Goal: Register for event/course

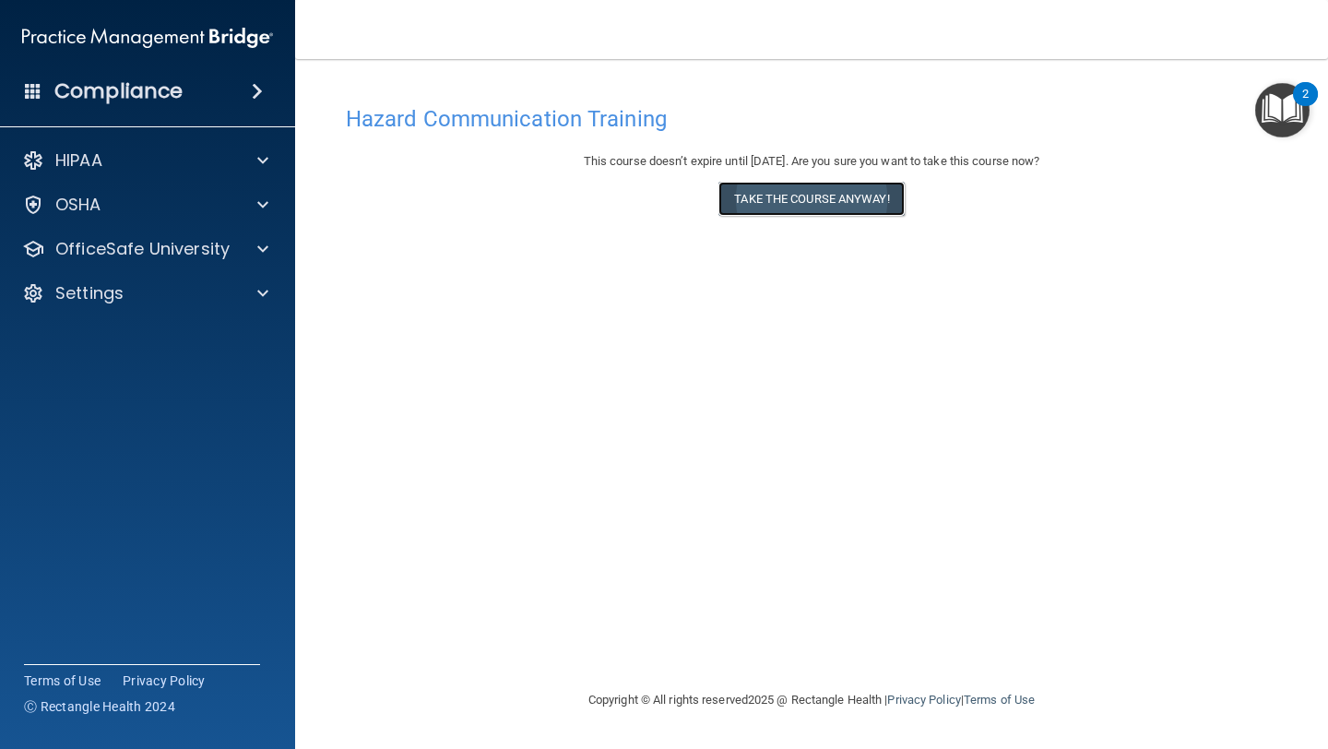
click at [867, 204] on button "Take the course anyway!" at bounding box center [810, 199] width 185 height 34
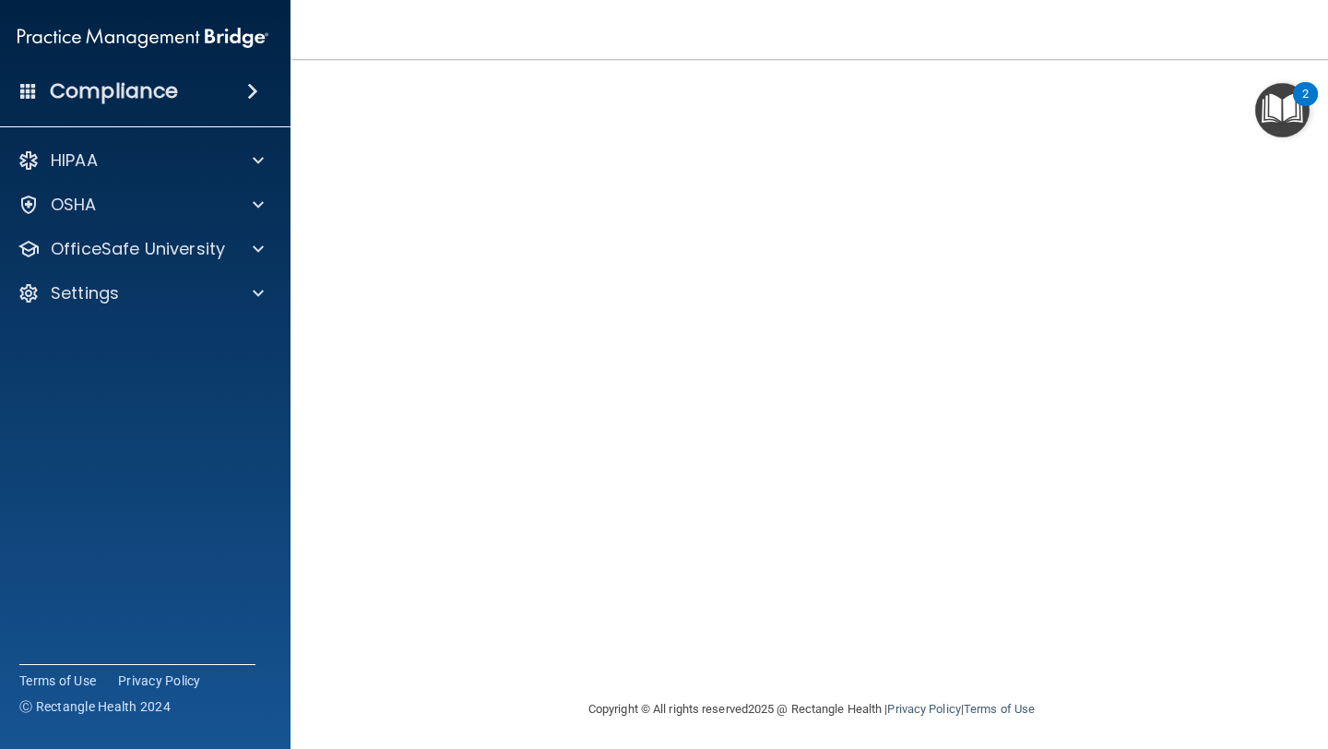
scroll to position [82, 0]
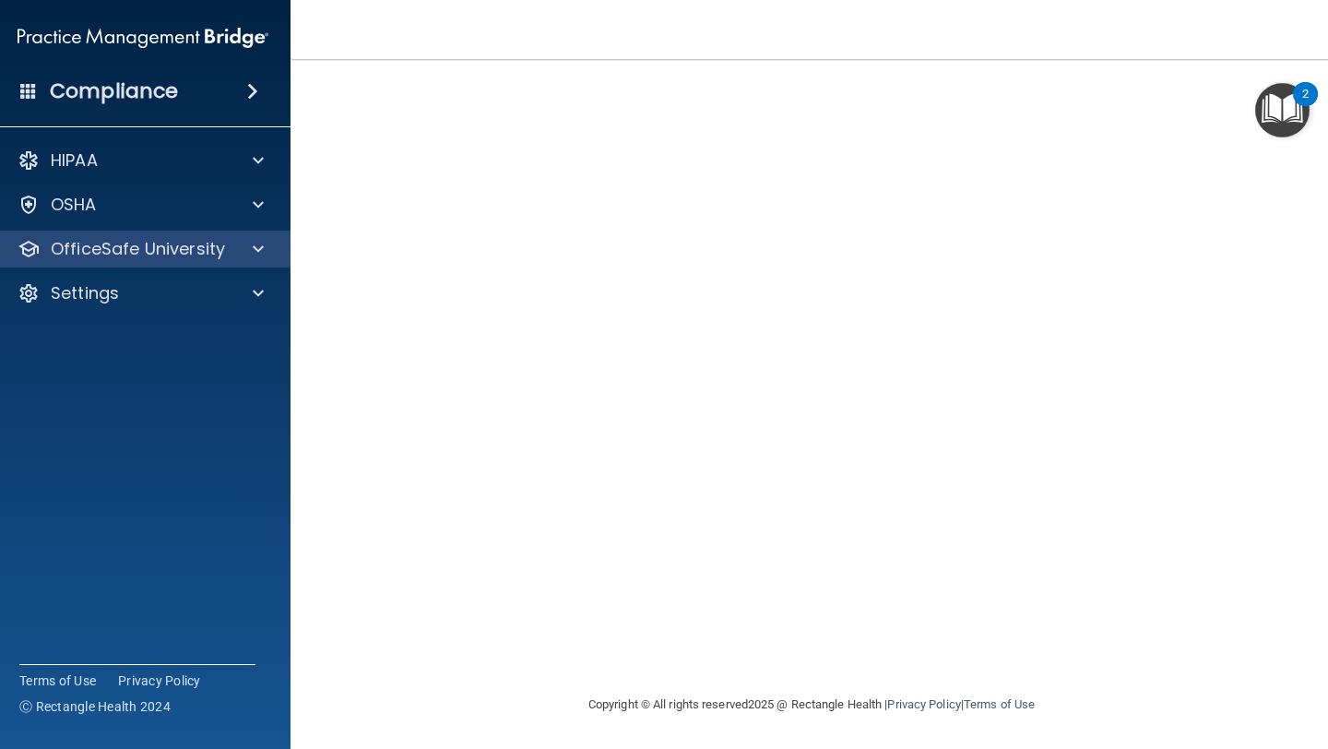
click at [279, 254] on div "OfficeSafe University" at bounding box center [143, 248] width 296 height 37
click at [254, 255] on span at bounding box center [258, 249] width 11 height 22
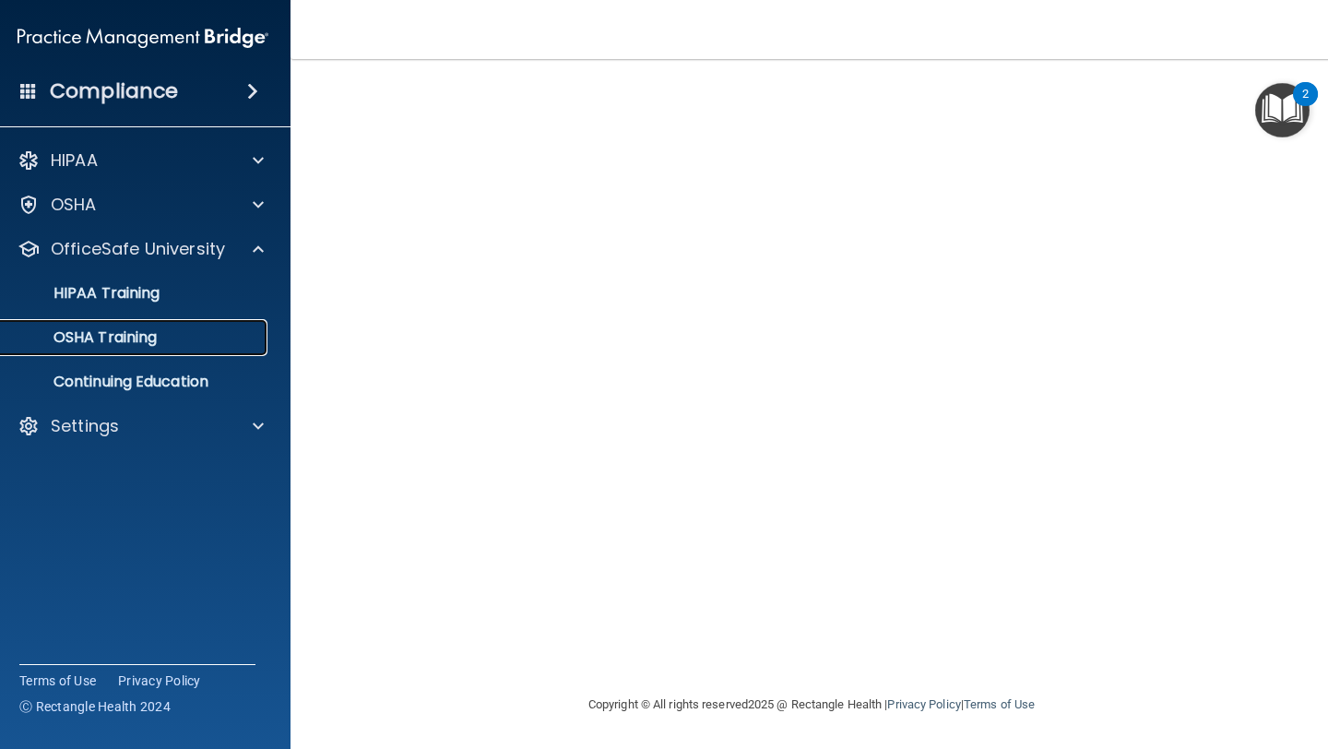
click at [193, 332] on div "OSHA Training" at bounding box center [133, 337] width 252 height 18
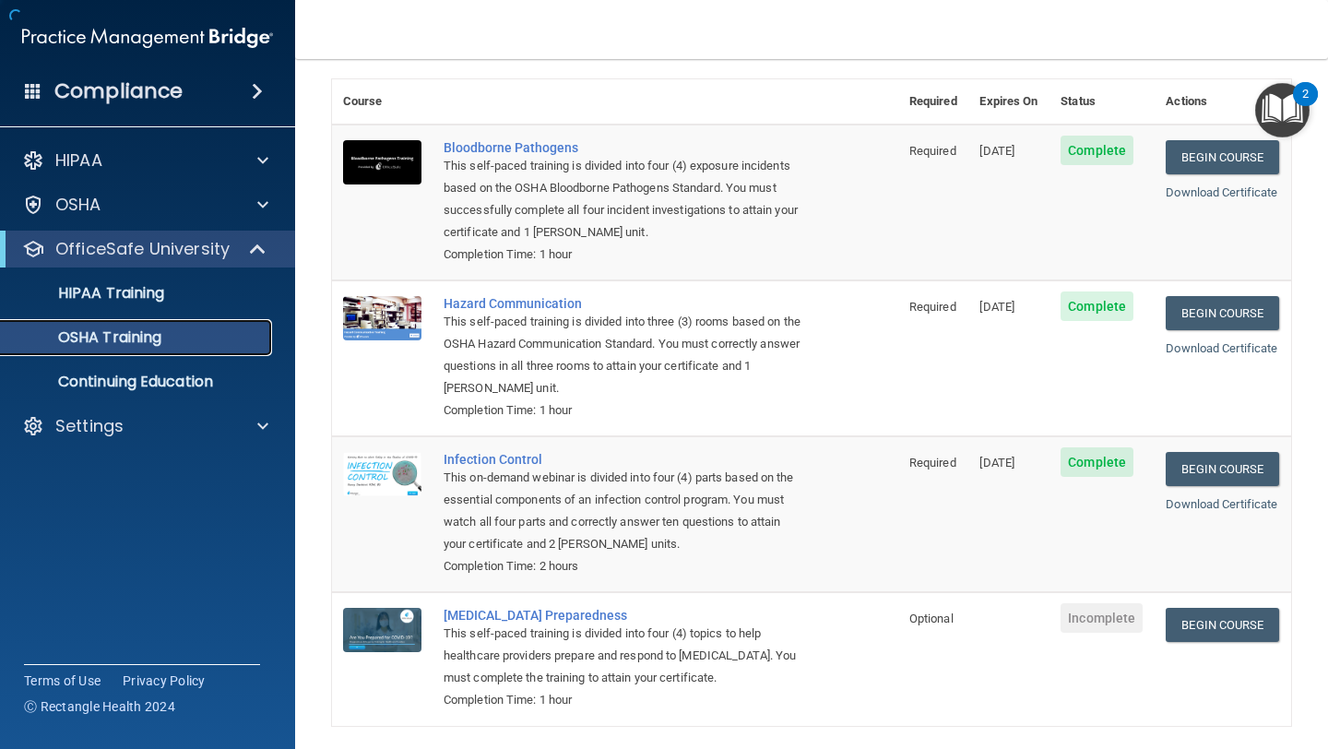
scroll to position [156, 0]
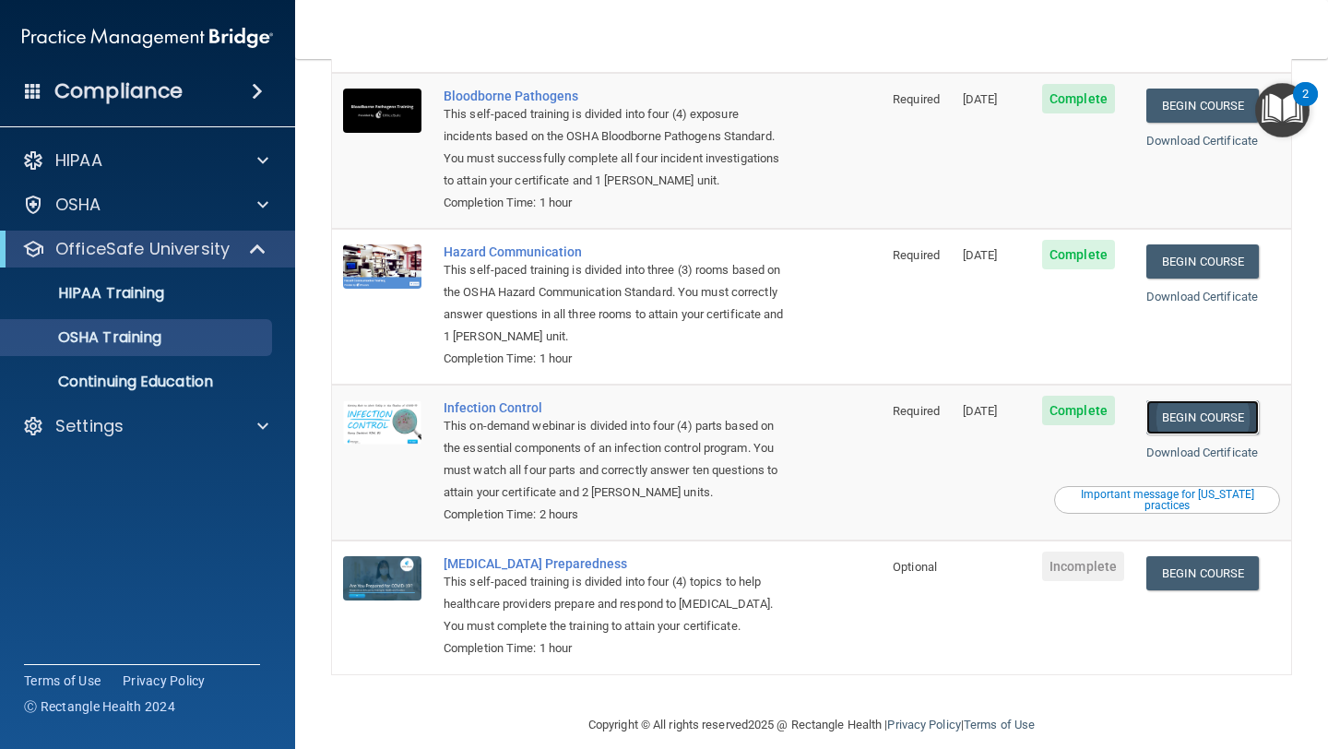
click at [1207, 401] on link "Begin Course" at bounding box center [1202, 417] width 112 height 34
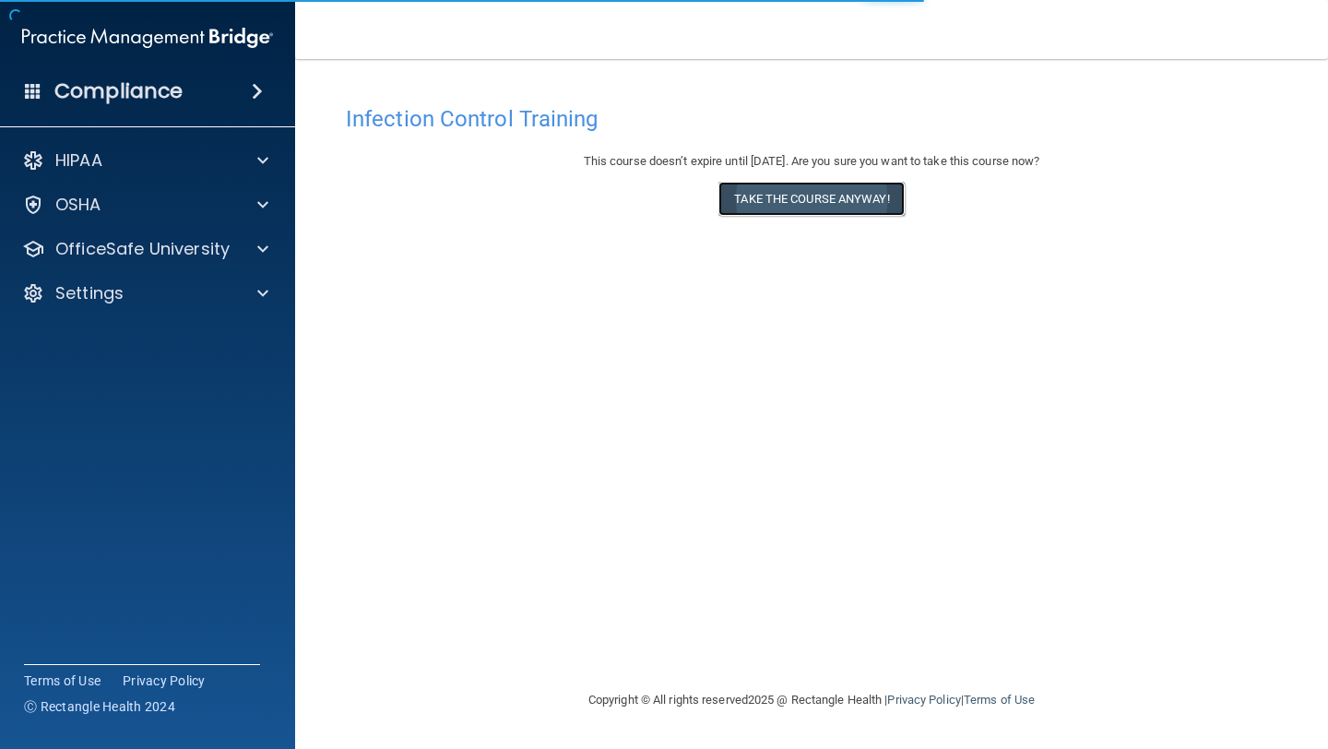
click at [867, 213] on button "Take the course anyway!" at bounding box center [810, 199] width 185 height 34
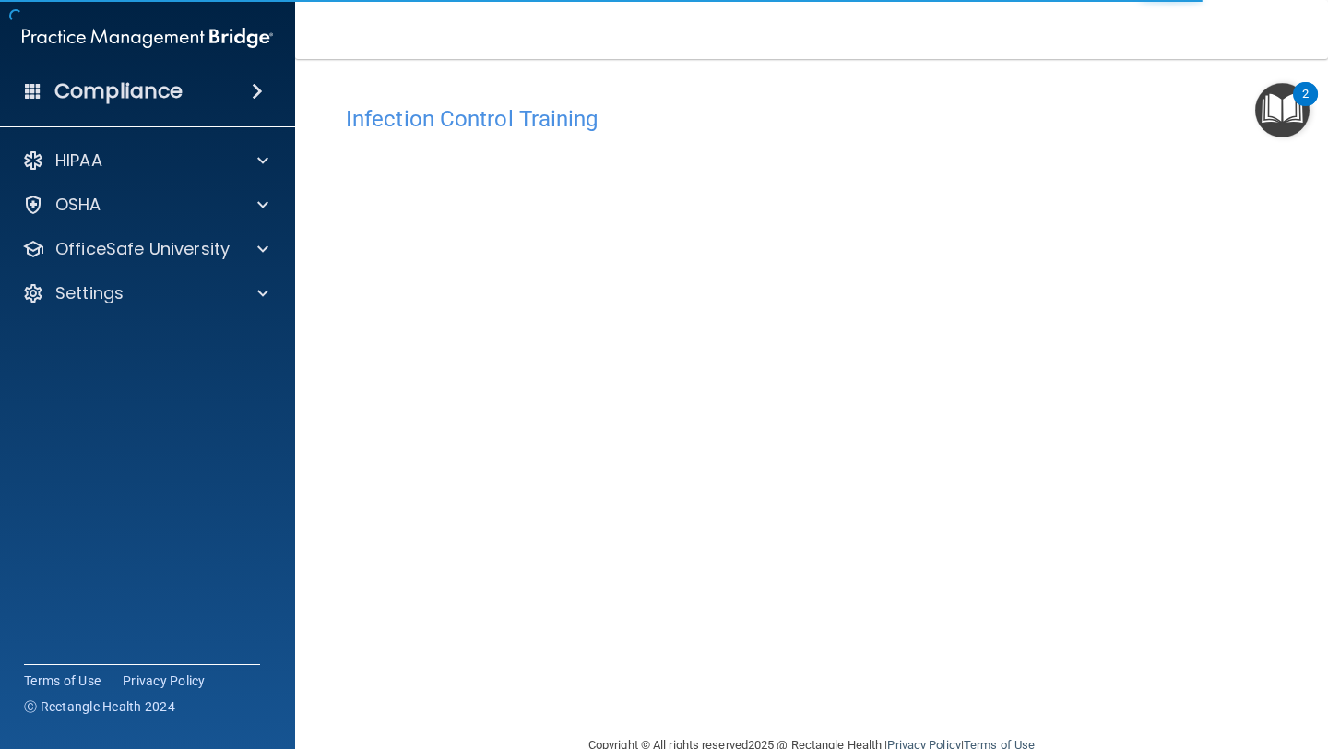
scroll to position [41, 0]
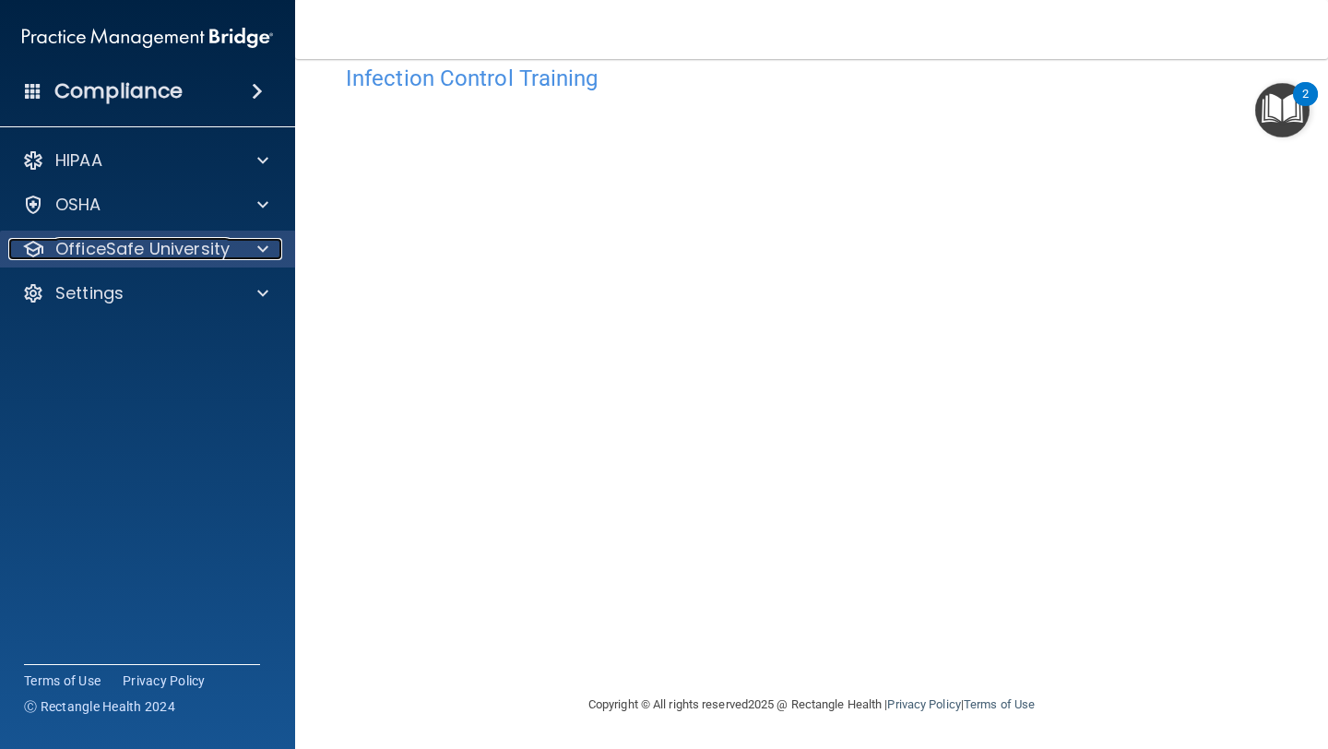
click at [252, 258] on div at bounding box center [260, 249] width 46 height 22
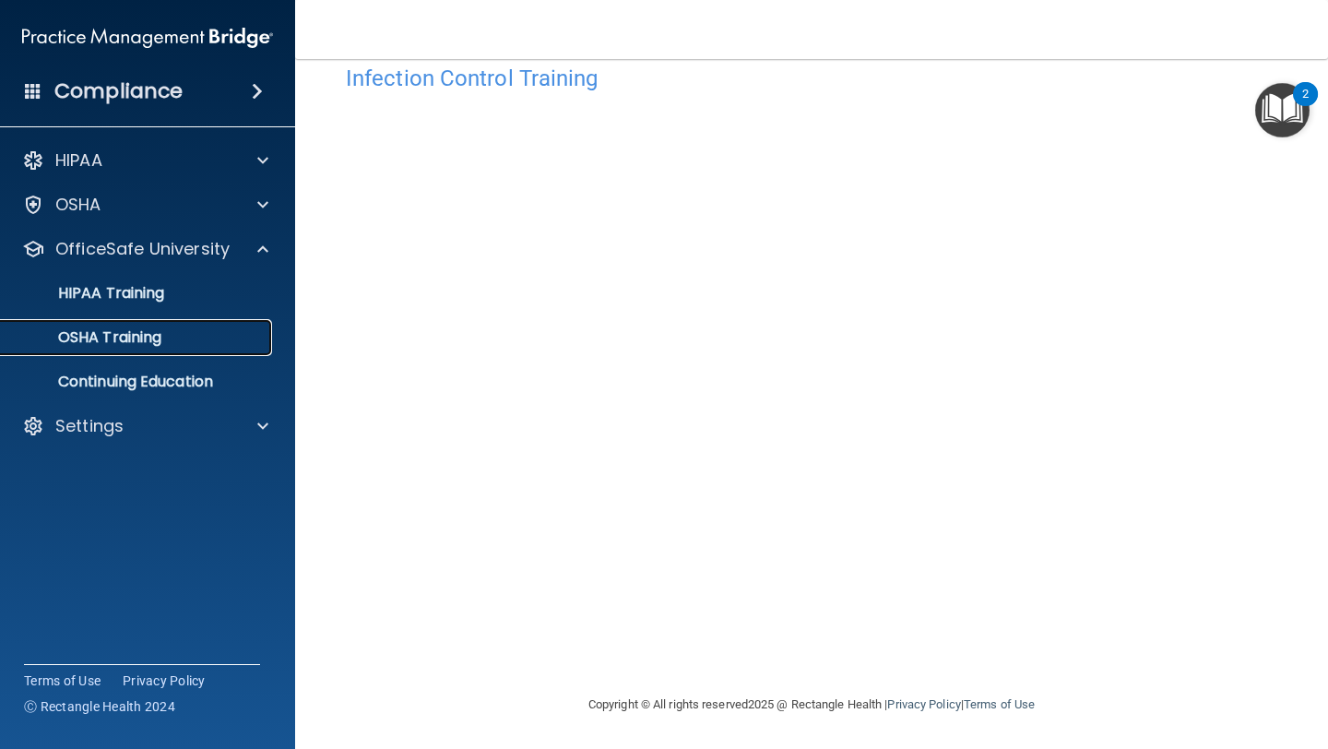
click at [211, 346] on div "OSHA Training" at bounding box center [138, 337] width 252 height 18
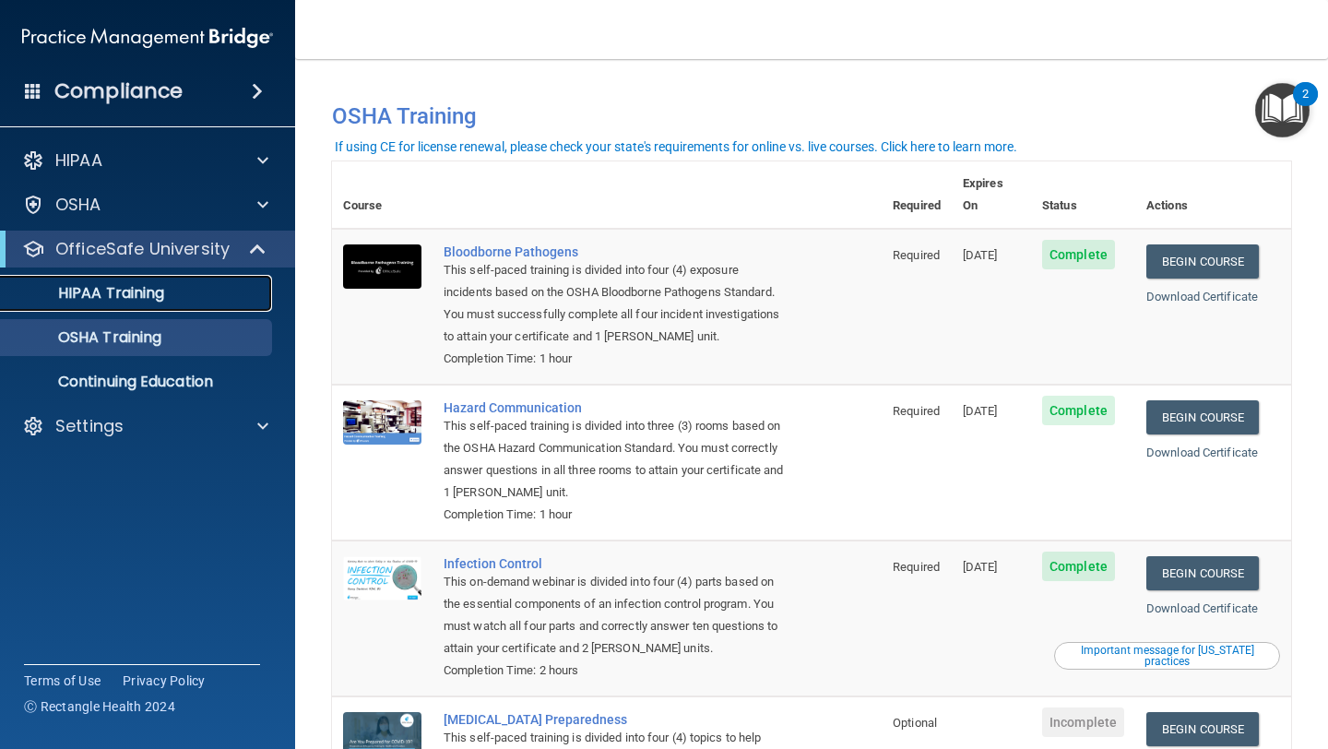
click at [258, 298] on div "HIPAA Training" at bounding box center [138, 293] width 252 height 18
